Goal: Task Accomplishment & Management: Use online tool/utility

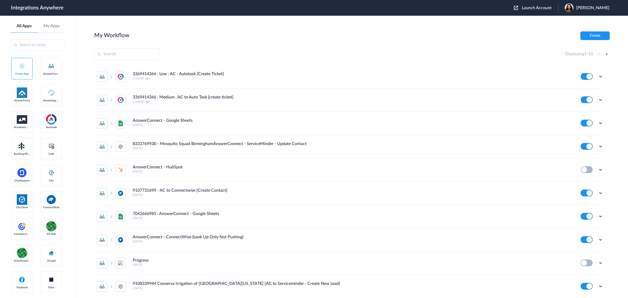
click at [531, 7] on span "Launch Account" at bounding box center [537, 8] width 30 height 4
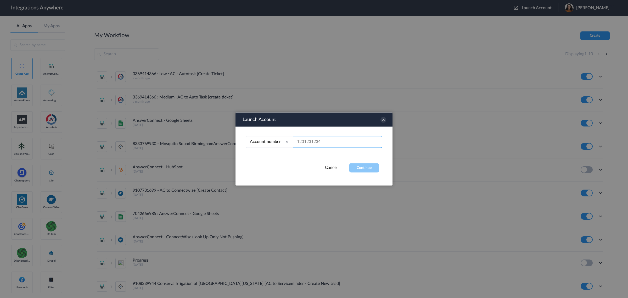
click at [319, 139] on input "text" at bounding box center [337, 142] width 89 height 12
paste input "9802492685"
type input "9802492685"
click at [369, 168] on button "Continue" at bounding box center [365, 167] width 30 height 9
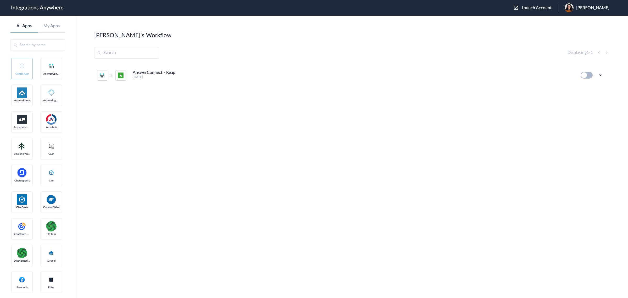
drag, startPoint x: 409, startPoint y: 66, endPoint x: 418, endPoint y: 67, distance: 9.8
click at [409, 66] on li "AnswerConnect - Keap [DATE] Edit Task history Delete" at bounding box center [350, 75] width 507 height 23
click at [599, 73] on icon at bounding box center [600, 75] width 5 height 5
click at [589, 89] on li "Edit" at bounding box center [587, 87] width 34 height 10
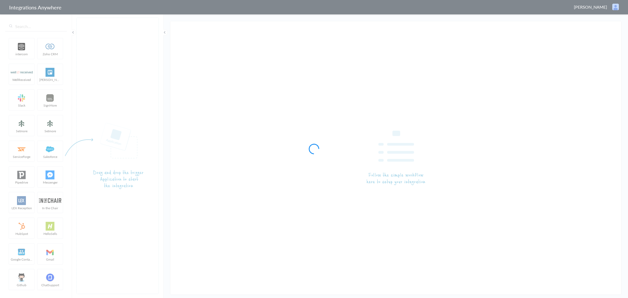
type input "AnswerConnect - Keap"
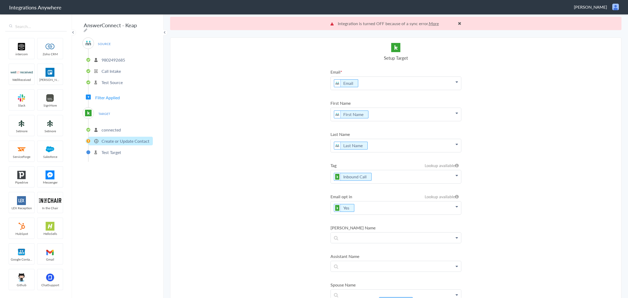
click at [105, 107] on div "TARGET connected Create or Update Contact Test Target" at bounding box center [117, 134] width 70 height 54
click at [108, 95] on span "Filter Applied" at bounding box center [107, 98] width 25 height 6
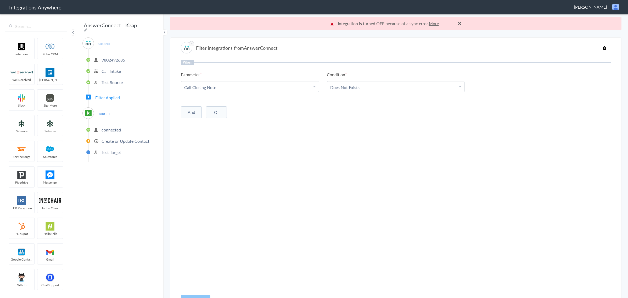
click at [101, 107] on div "TARGET connected Create or Update Contact Test Target" at bounding box center [117, 134] width 70 height 54
click at [99, 114] on span "TARGET" at bounding box center [104, 113] width 20 height 7
drag, startPoint x: 106, startPoint y: 133, endPoint x: 108, endPoint y: 130, distance: 3.2
click at [106, 132] on ul "connected Create or Update Contact Test Target" at bounding box center [120, 140] width 65 height 43
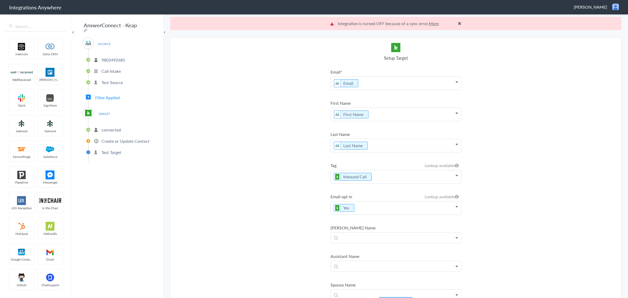
click at [108, 130] on p "connected" at bounding box center [111, 130] width 19 height 6
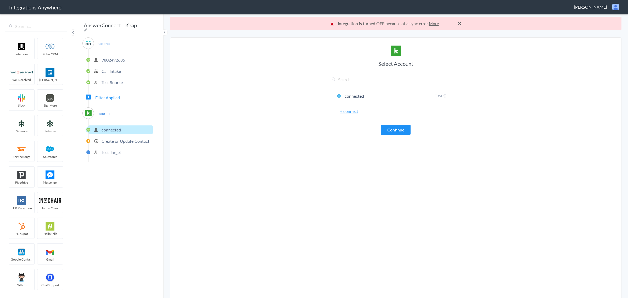
click at [107, 107] on div "TARGET connected Create or Update Contact Test Target" at bounding box center [117, 134] width 70 height 54
drag, startPoint x: 105, startPoint y: 109, endPoint x: 104, endPoint y: 112, distance: 2.7
click at [105, 110] on span "TARGET" at bounding box center [104, 113] width 20 height 7
click at [104, 96] on span "Filter Applied" at bounding box center [107, 98] width 25 height 6
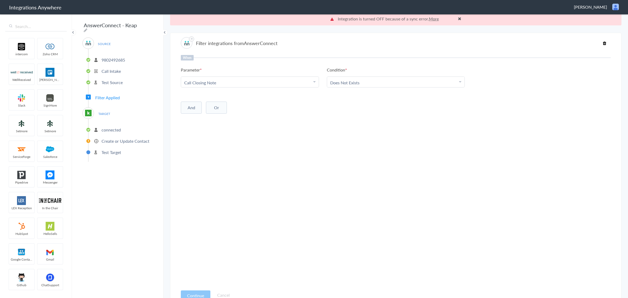
scroll to position [13, 0]
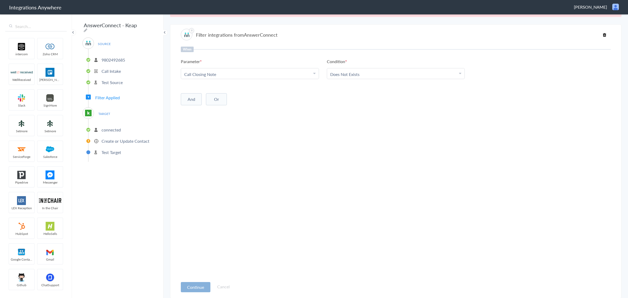
click at [195, 287] on button "Continue" at bounding box center [196, 287] width 30 height 10
click at [101, 111] on span "TARGET" at bounding box center [104, 113] width 20 height 7
click at [92, 110] on div "TARGET" at bounding box center [88, 113] width 12 height 12
